Goal: Information Seeking & Learning: Check status

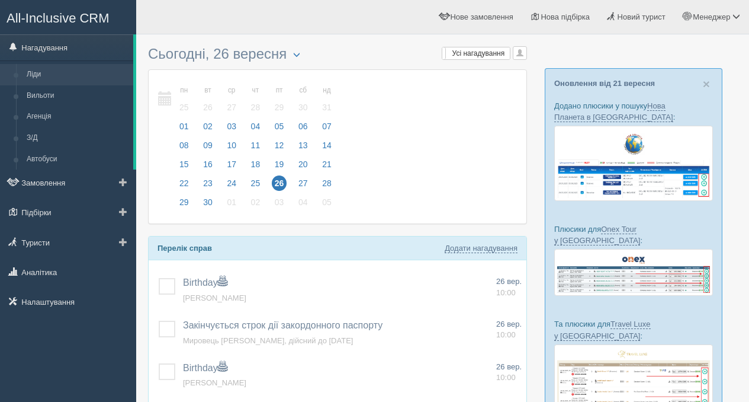
click at [65, 78] on link "Ліди" at bounding box center [77, 74] width 112 height 21
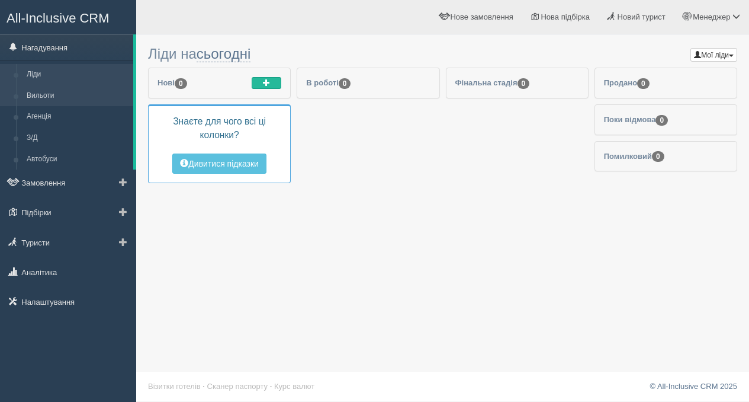
click at [56, 105] on link "Вильоти" at bounding box center [77, 95] width 112 height 21
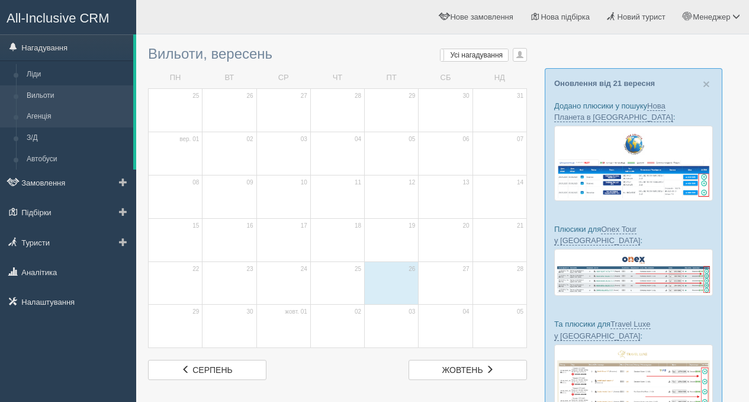
click at [57, 115] on link "Агенція" at bounding box center [77, 116] width 112 height 21
click at [49, 46] on link "Нагадування" at bounding box center [66, 47] width 133 height 26
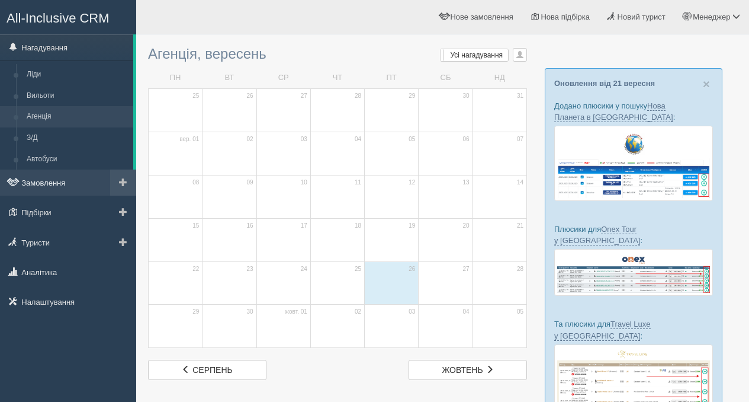
click at [49, 179] on link "Замовлення" at bounding box center [68, 182] width 136 height 26
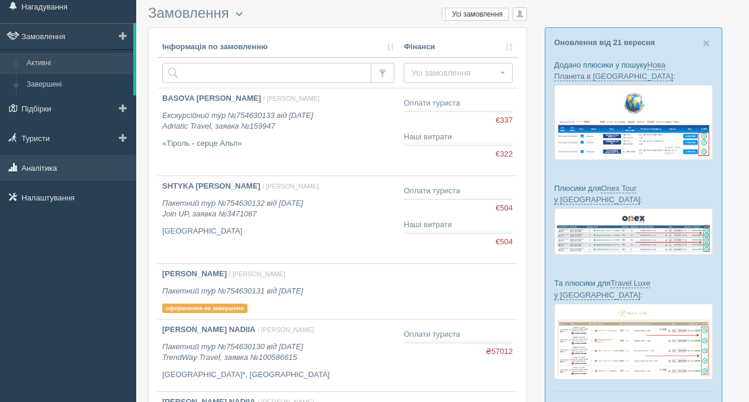
scroll to position [44, 0]
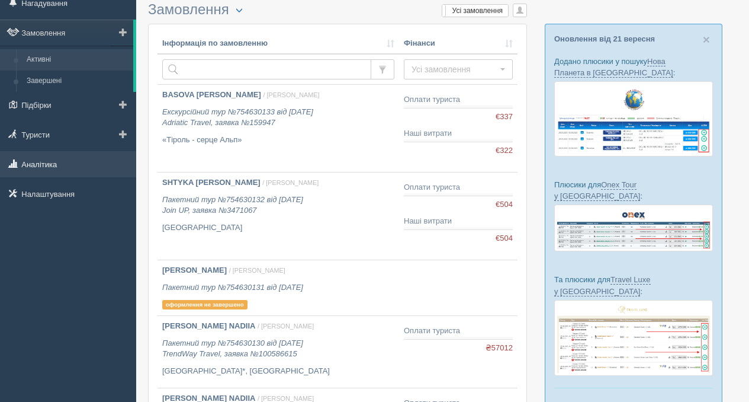
click at [53, 165] on link "Аналітика" at bounding box center [68, 164] width 136 height 26
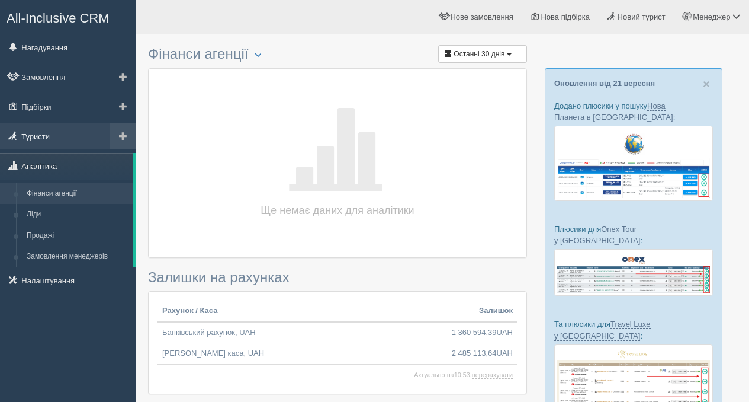
click at [54, 143] on link "Туристи" at bounding box center [68, 136] width 136 height 26
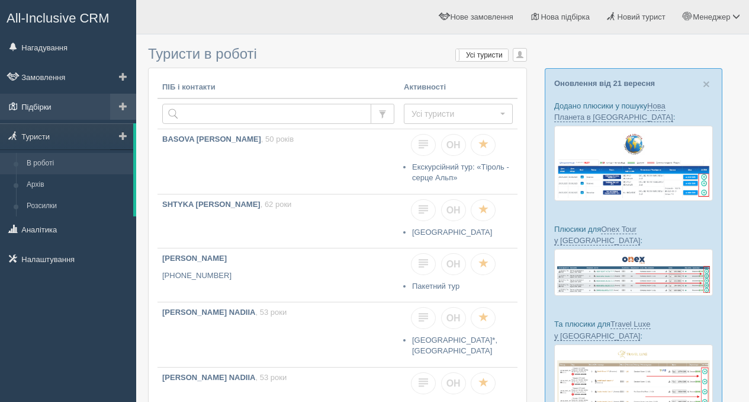
click at [54, 113] on link "Підбірки" at bounding box center [68, 107] width 136 height 26
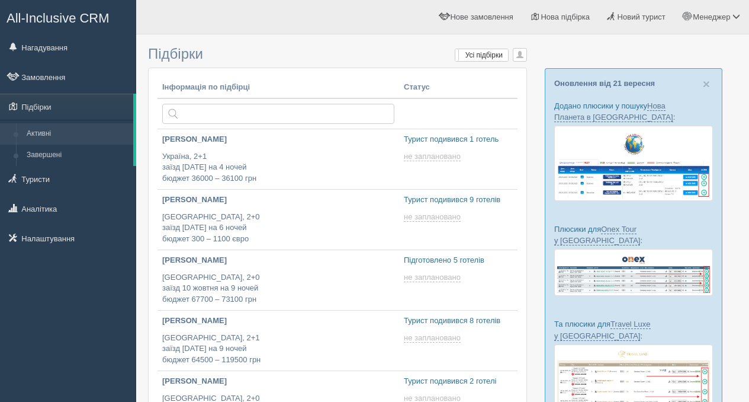
click at [59, 72] on link "Замовлення" at bounding box center [68, 77] width 136 height 26
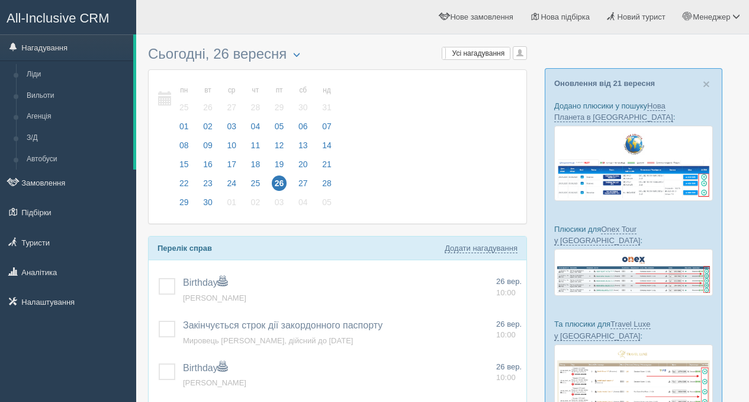
click at [169, 101] on span at bounding box center [165, 98] width 14 height 14
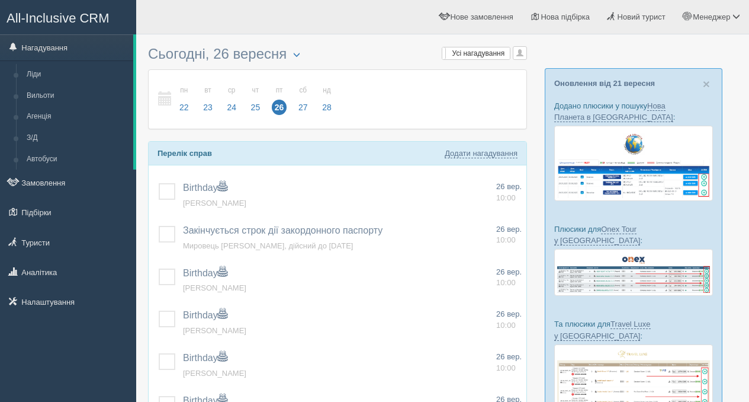
click at [169, 101] on span at bounding box center [165, 98] width 14 height 14
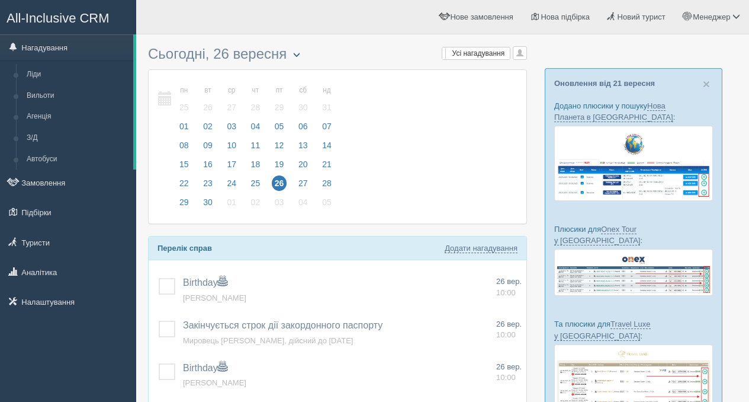
click at [294, 56] on button "button" at bounding box center [297, 55] width 20 height 18
type input "26.09.2025"
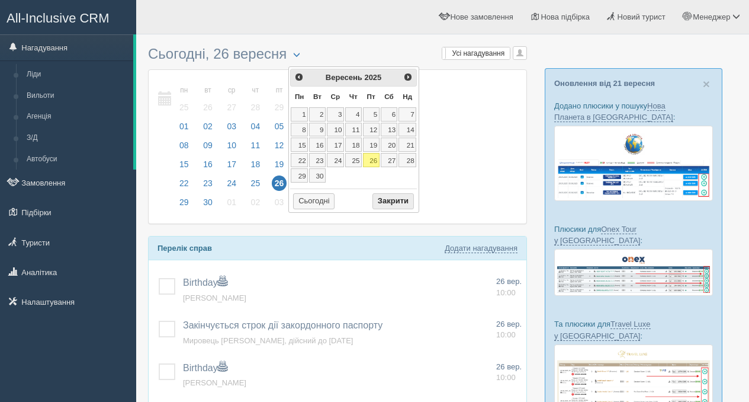
click at [395, 201] on button "Закрити" at bounding box center [393, 201] width 41 height 17
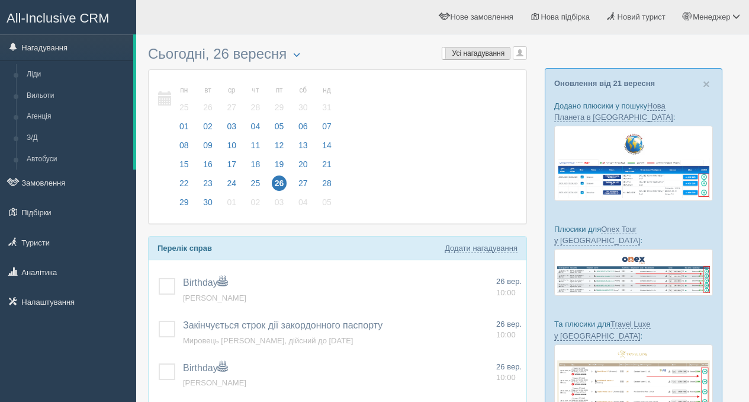
click at [479, 58] on label "Усі нагадування Усі" at bounding box center [476, 53] width 68 height 12
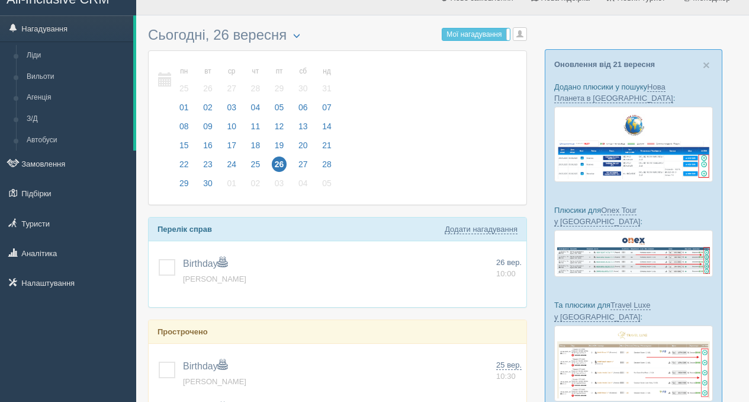
scroll to position [7, 0]
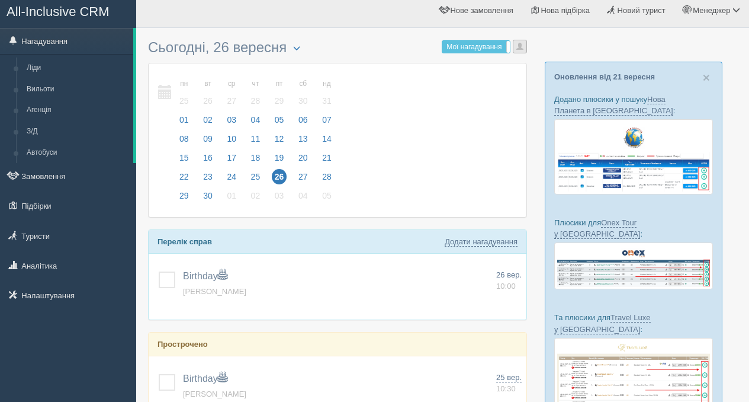
click at [521, 52] on button "button" at bounding box center [520, 47] width 14 height 14
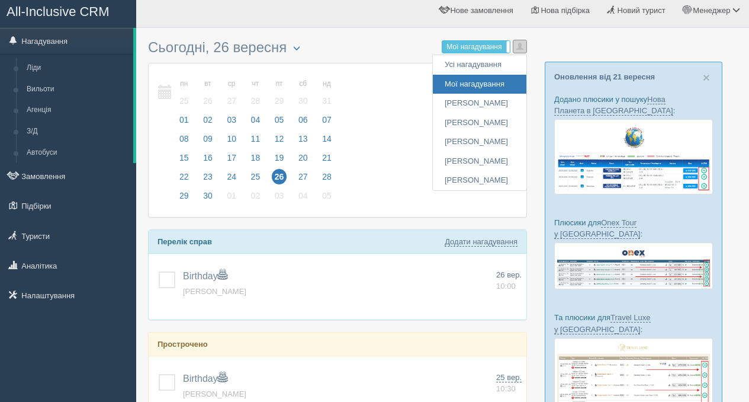
click at [521, 52] on button "button" at bounding box center [520, 47] width 14 height 14
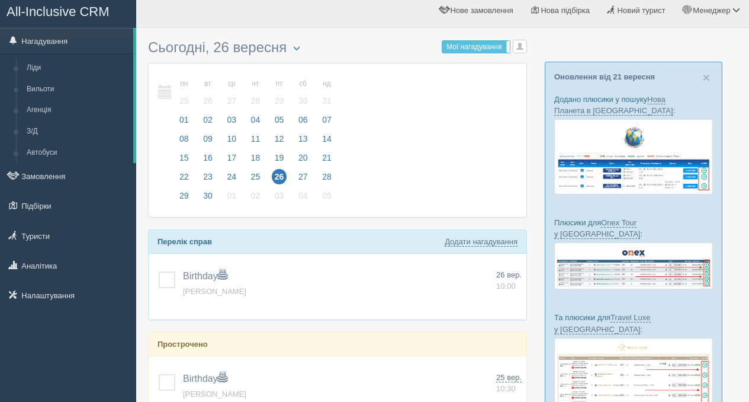
click at [364, 52] on h3 "Сьогодні, 26 вересня" at bounding box center [337, 48] width 379 height 17
click at [171, 93] on span at bounding box center [165, 92] width 14 height 14
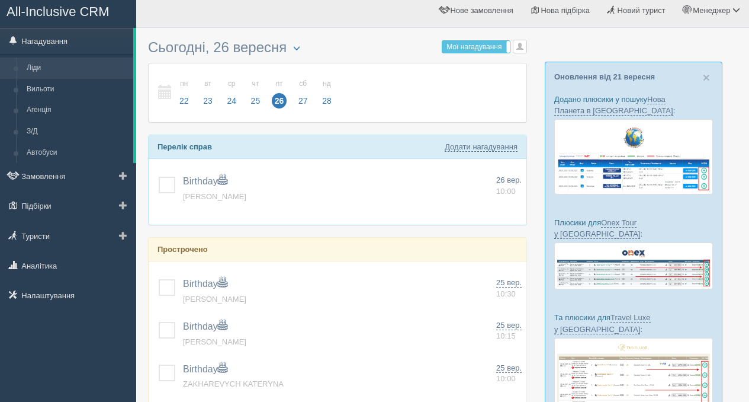
click at [36, 59] on link "Ліди" at bounding box center [77, 67] width 112 height 21
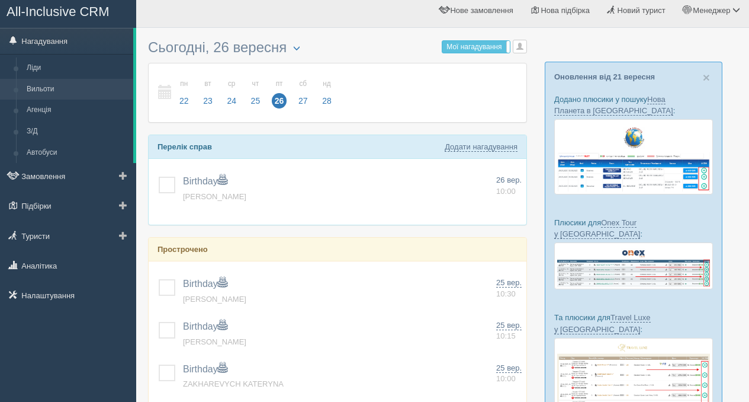
click at [57, 97] on link "Вильоти" at bounding box center [77, 89] width 112 height 21
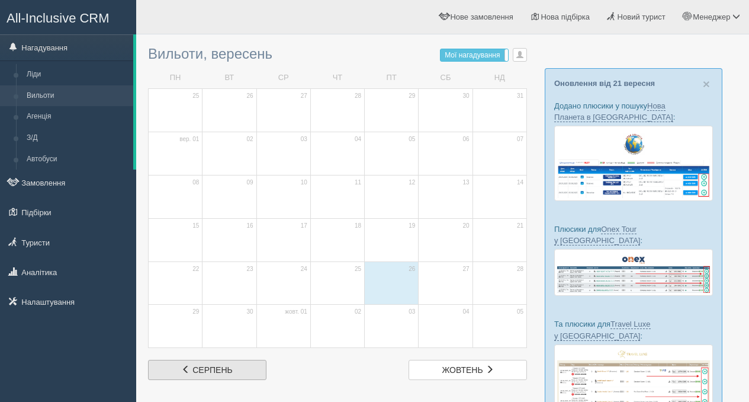
click at [226, 367] on span "серпень" at bounding box center [212, 369] width 40 height 9
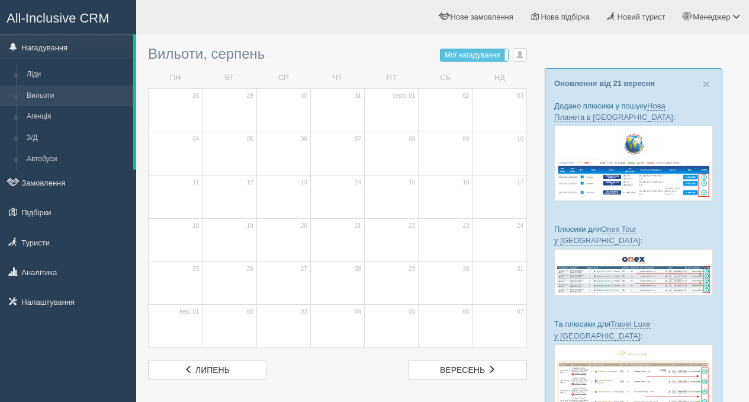
click at [467, 359] on div "Вильоти, серпень Мої нагадування Мої Усі нагадування Усі Усі нагадування Усі Мо…" at bounding box center [337, 209] width 379 height 339
click at [85, 123] on link "Агенція" at bounding box center [77, 116] width 112 height 21
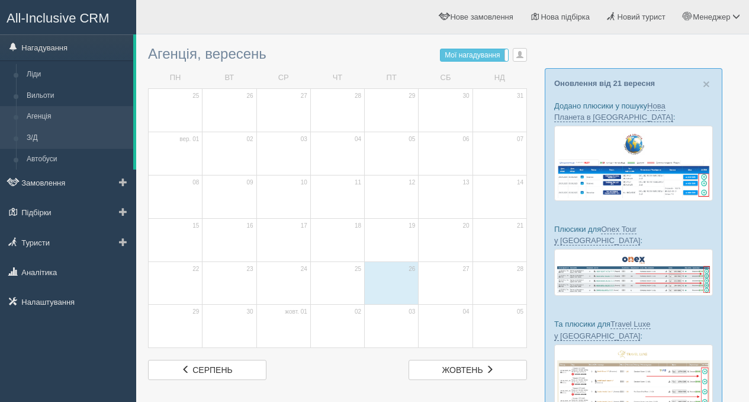
click at [78, 136] on link "З/Д" at bounding box center [77, 137] width 112 height 21
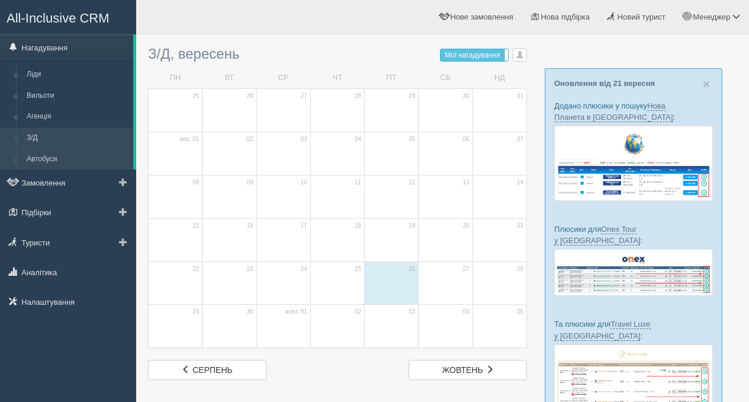
click at [74, 165] on link "Автобуси" at bounding box center [77, 159] width 112 height 21
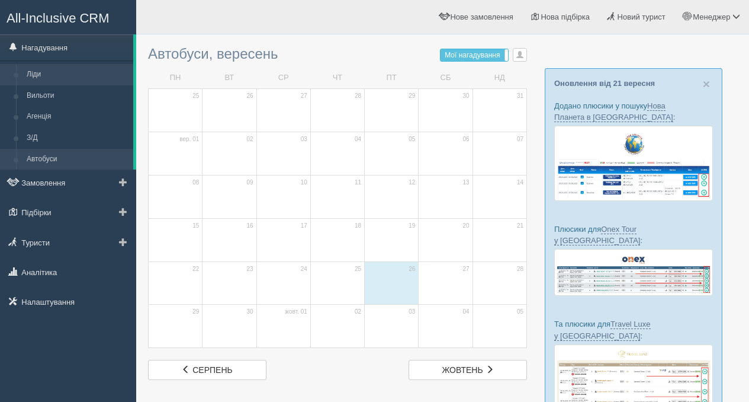
click at [47, 69] on link "Ліди" at bounding box center [77, 74] width 112 height 21
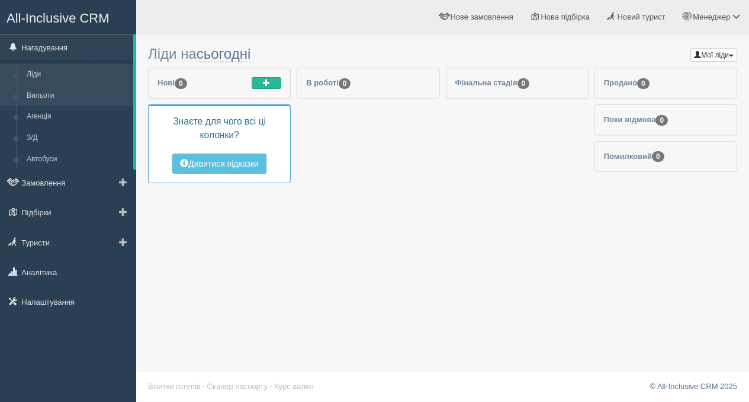
click at [47, 97] on link "Вильоти" at bounding box center [77, 95] width 112 height 21
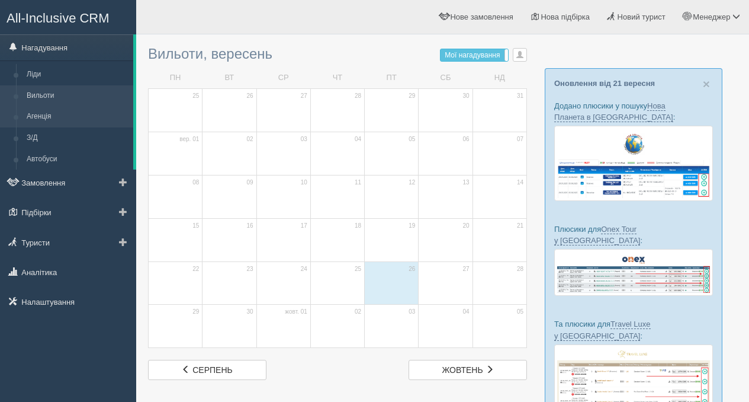
click at [48, 117] on link "Агенція" at bounding box center [77, 116] width 112 height 21
click at [47, 145] on link "З/Д" at bounding box center [77, 137] width 112 height 21
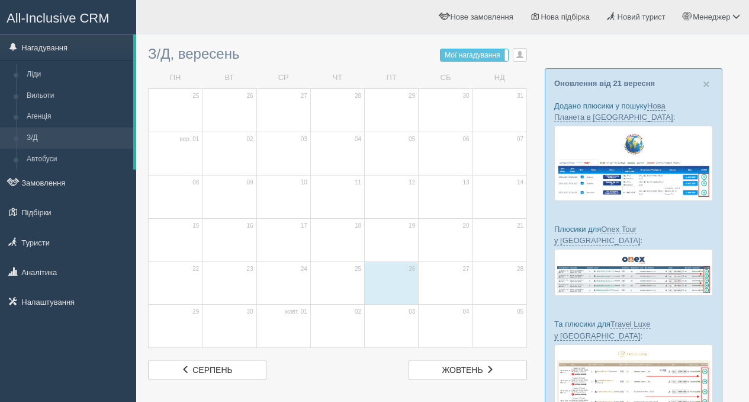
click at [47, 162] on link "Автобуси" at bounding box center [77, 159] width 112 height 21
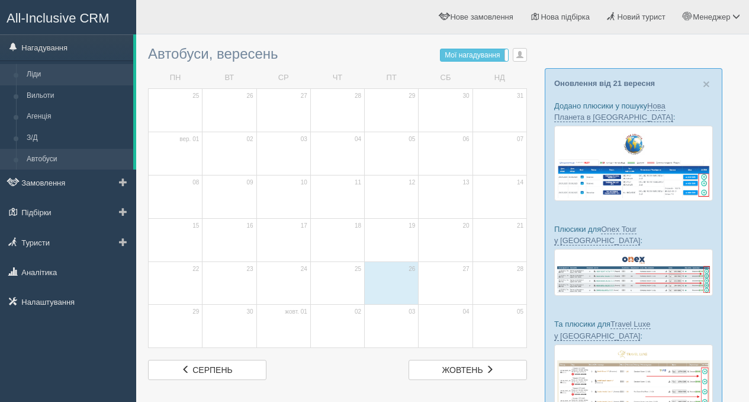
click at [80, 75] on link "Ліди" at bounding box center [77, 74] width 112 height 21
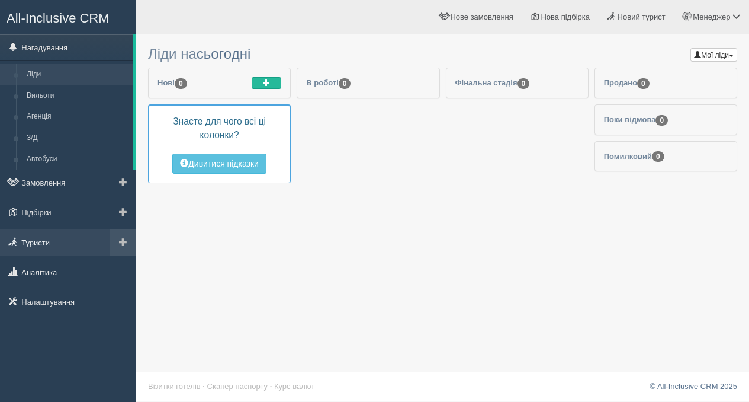
click at [38, 238] on link "Туристи" at bounding box center [68, 242] width 136 height 26
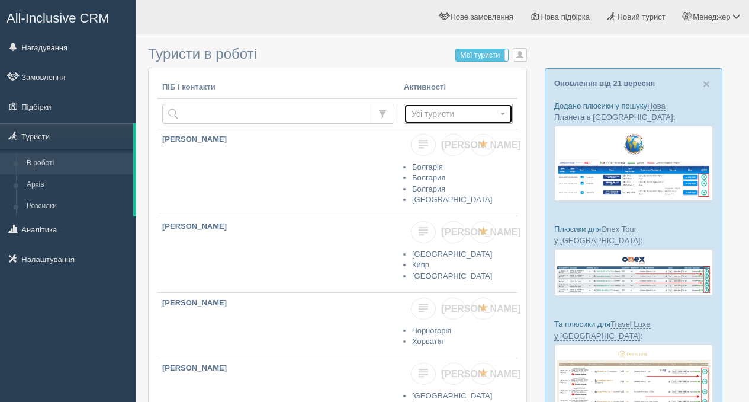
click at [432, 118] on span "Усі туристи" at bounding box center [455, 114] width 86 height 12
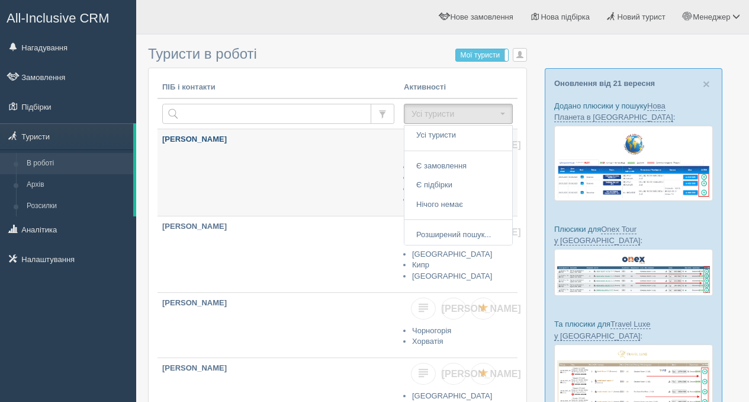
click at [265, 169] on link "[PERSON_NAME]" at bounding box center [279, 172] width 242 height 86
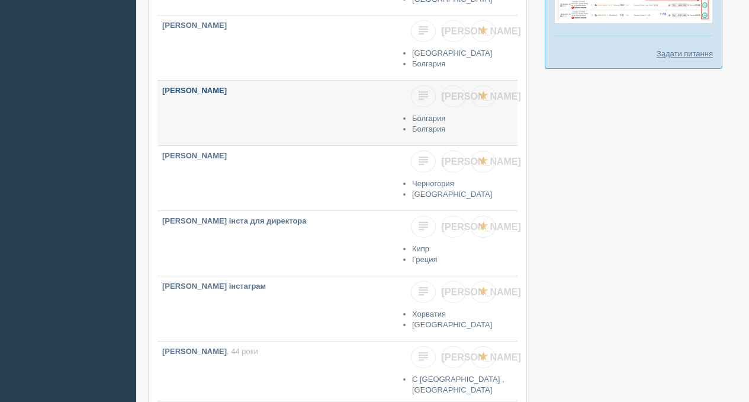
scroll to position [533, 0]
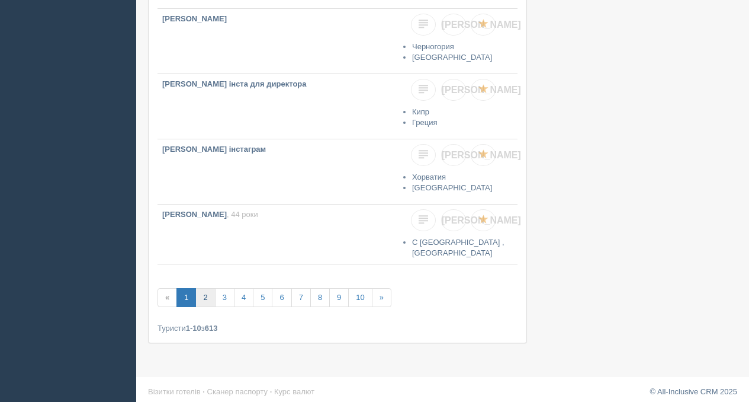
click at [203, 294] on link "2" at bounding box center [205, 298] width 20 height 20
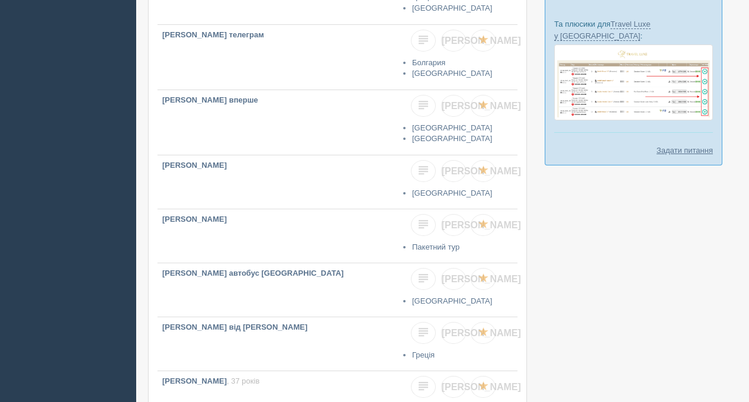
scroll to position [457, 0]
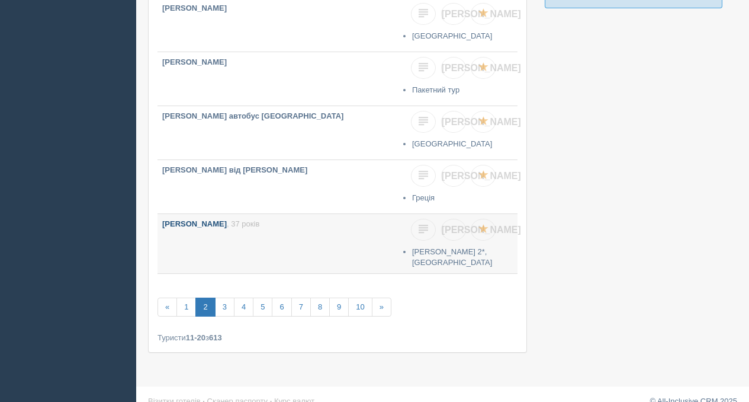
click at [288, 217] on link "ADAMCHUK OLHA , 37 років" at bounding box center [279, 240] width 242 height 53
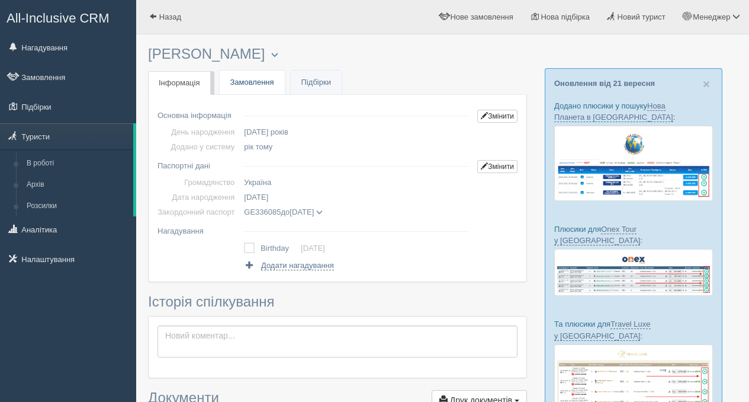
click at [240, 85] on link "Замовлення" at bounding box center [252, 82] width 65 height 24
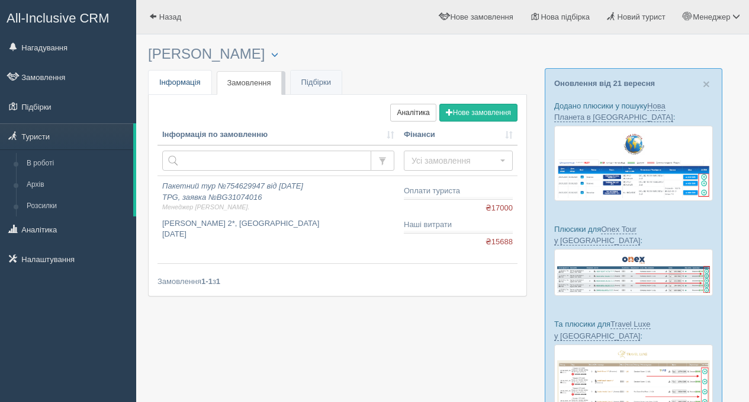
click at [179, 86] on span "Інформація" at bounding box center [179, 82] width 41 height 9
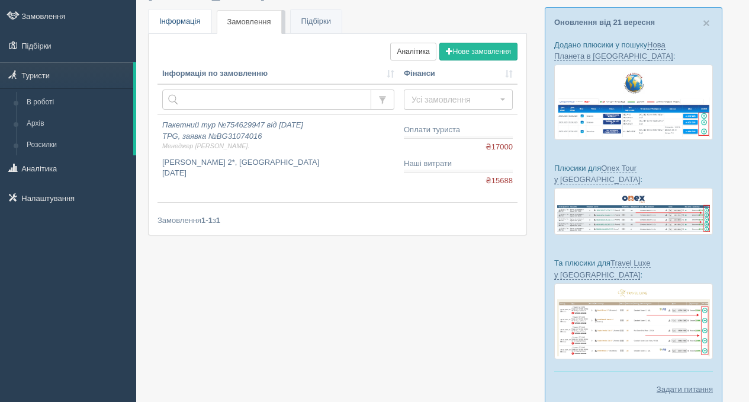
scroll to position [41, 0]
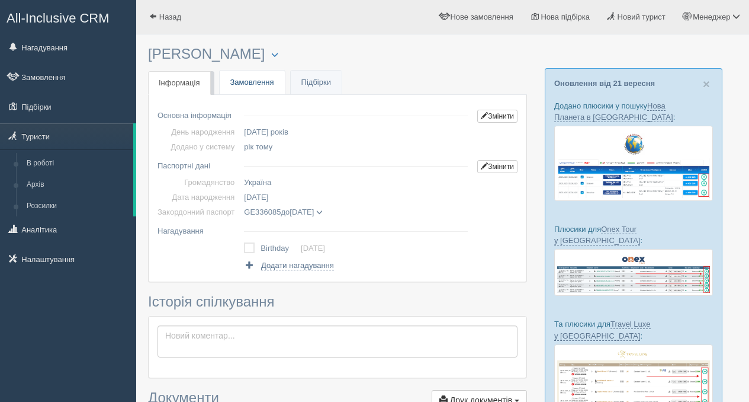
click at [252, 83] on link "Замовлення" at bounding box center [252, 82] width 65 height 24
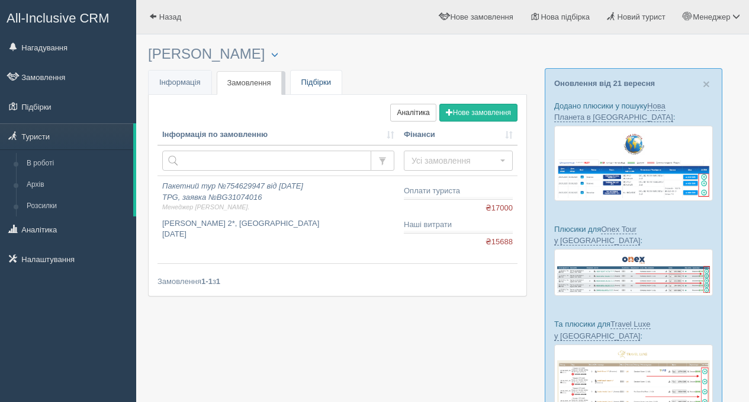
click at [319, 82] on link "Підбірки" at bounding box center [316, 82] width 51 height 24
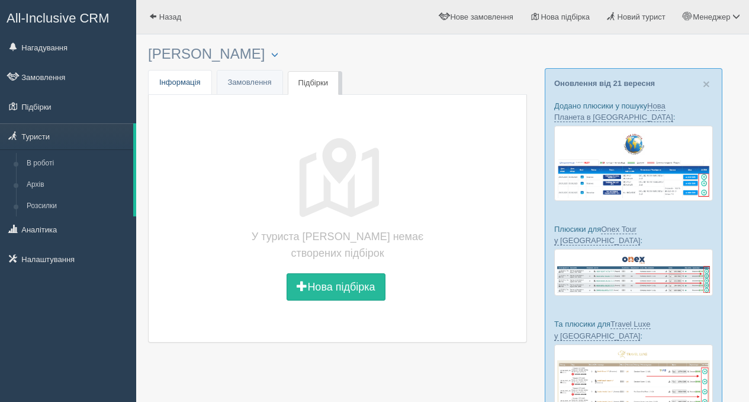
click at [188, 86] on span "Інформація" at bounding box center [179, 82] width 41 height 9
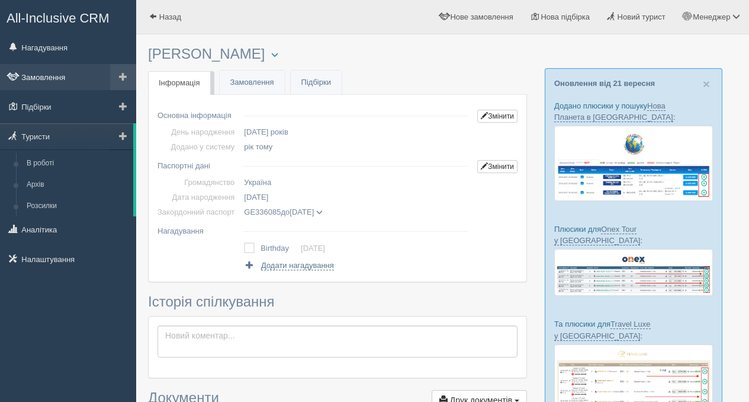
click at [74, 76] on link "Замовлення" at bounding box center [68, 77] width 136 height 26
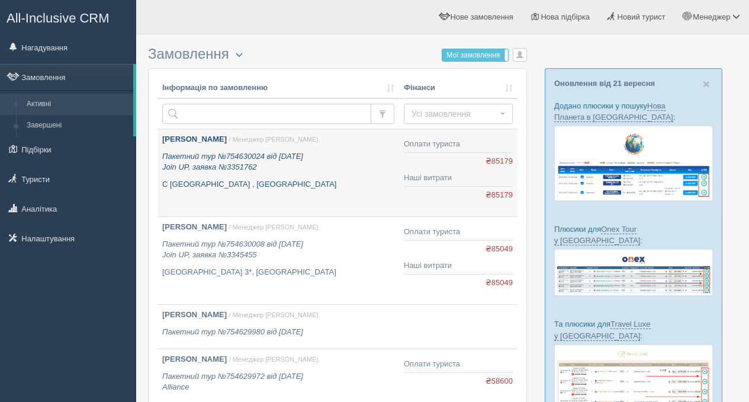
click at [214, 135] on p "SOLOVIOVA OLEKSANDRA / Менеджер С." at bounding box center [278, 139] width 232 height 11
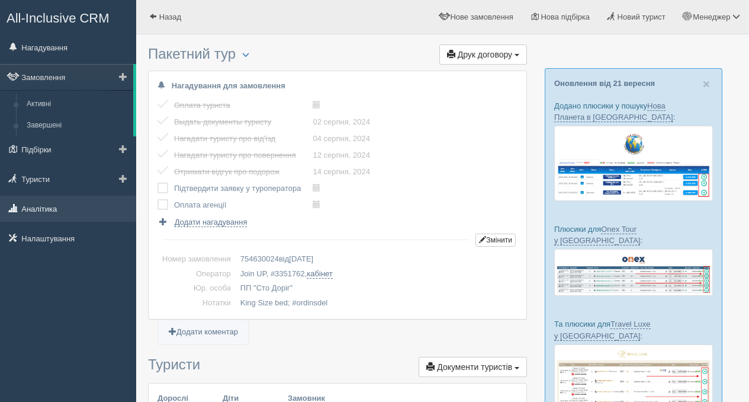
click at [39, 201] on link "Аналітика" at bounding box center [68, 208] width 136 height 26
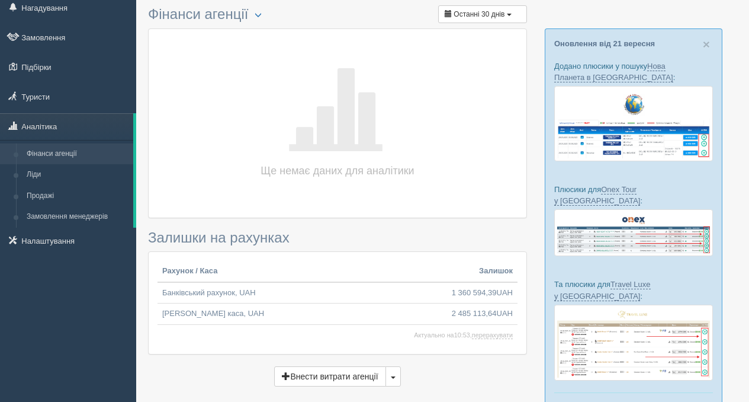
scroll to position [107, 0]
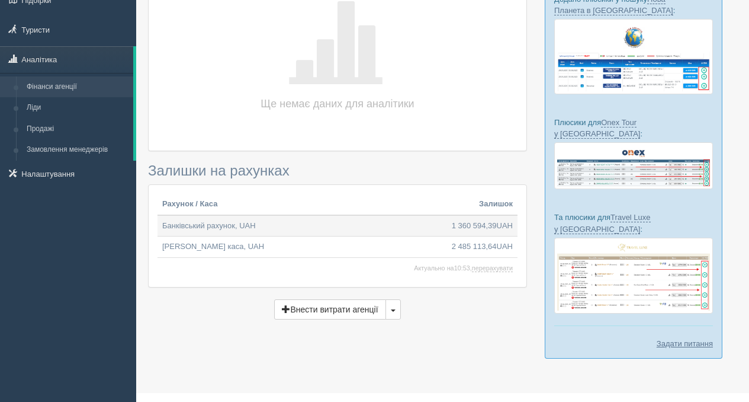
click at [214, 223] on td "Банківський рахунок, UAH" at bounding box center [303, 225] width 290 height 21
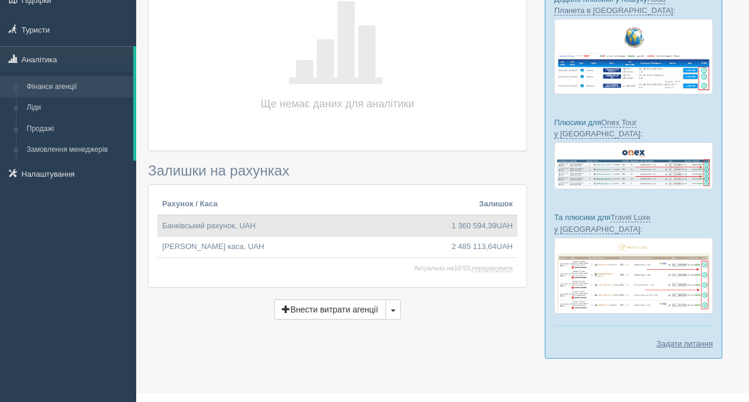
click at [255, 229] on td "Банківський рахунок, UAH" at bounding box center [303, 225] width 290 height 21
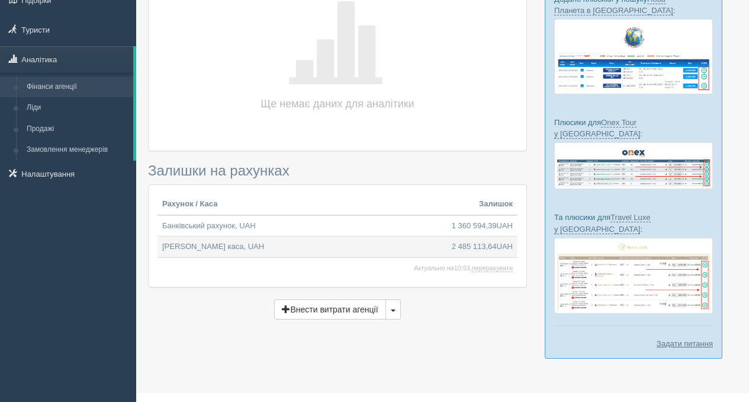
click at [251, 244] on td "[PERSON_NAME] каса, UAH" at bounding box center [303, 246] width 290 height 21
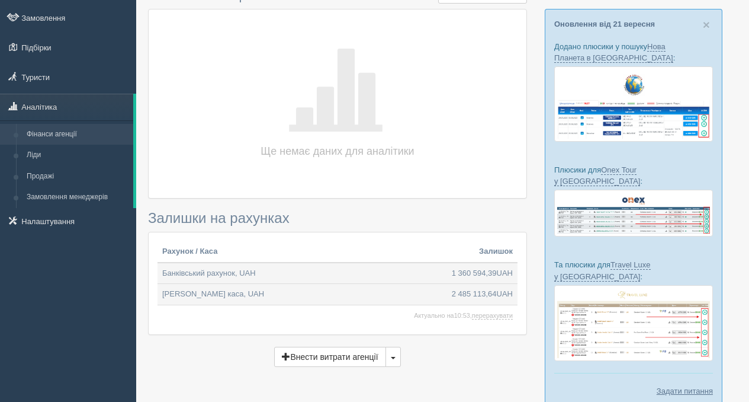
scroll to position [0, 0]
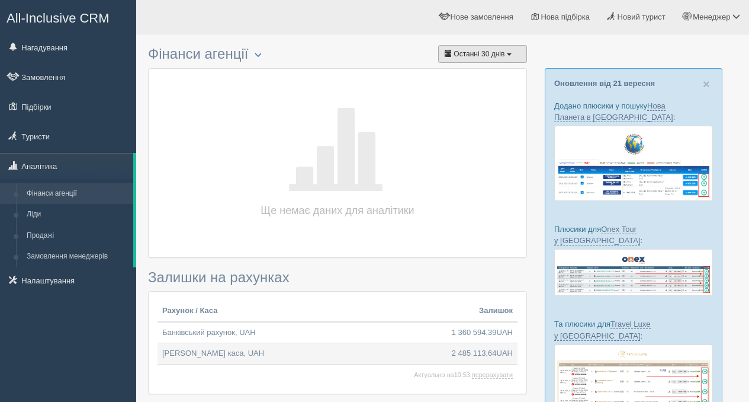
click at [500, 54] on span "Останні 30 днів" at bounding box center [479, 54] width 51 height 8
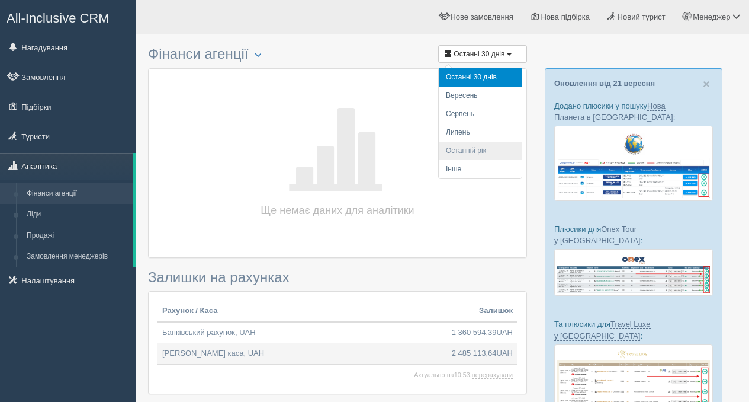
click at [479, 148] on li "Останній рік" at bounding box center [480, 151] width 83 height 18
